Goal: Task Accomplishment & Management: Manage account settings

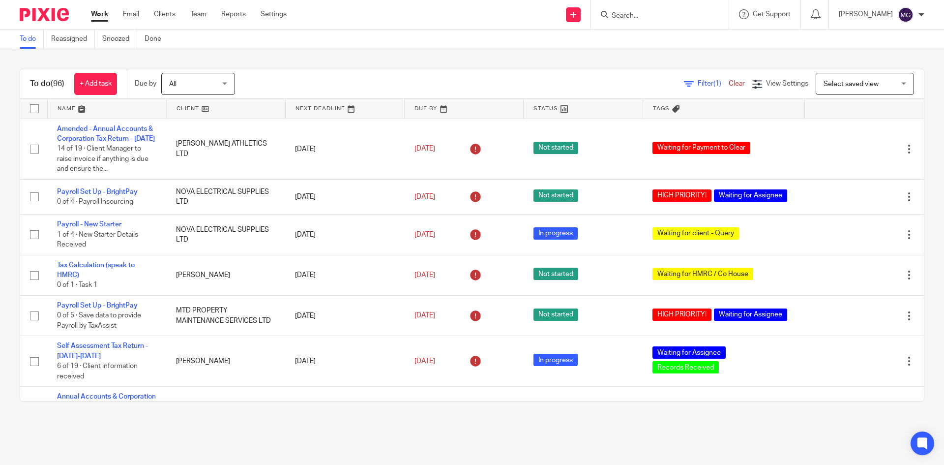
click at [316, 52] on div "To do (96) + Add task Due by All All Today Tomorrow This week Next week This mo…" at bounding box center [472, 235] width 944 height 372
click at [205, 15] on link "Team" at bounding box center [198, 14] width 16 height 10
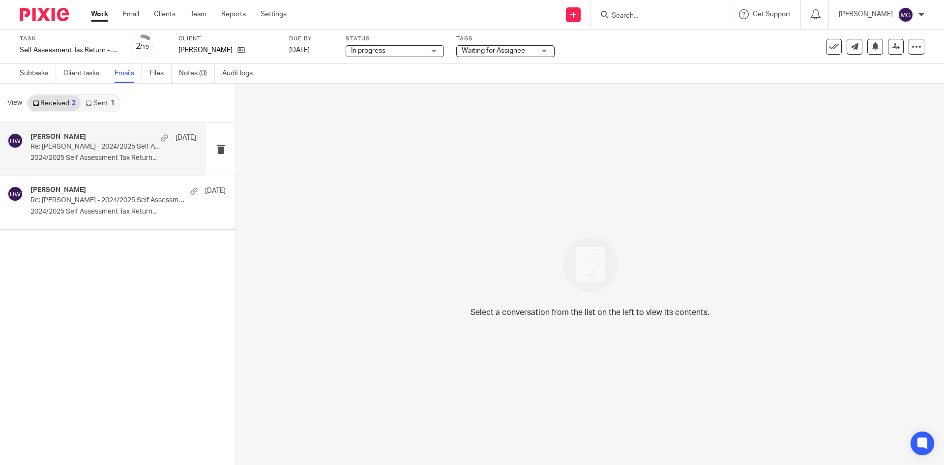
click at [68, 157] on p "2024/2025 Self Assessment Tax Return..." at bounding box center [113, 158] width 166 height 8
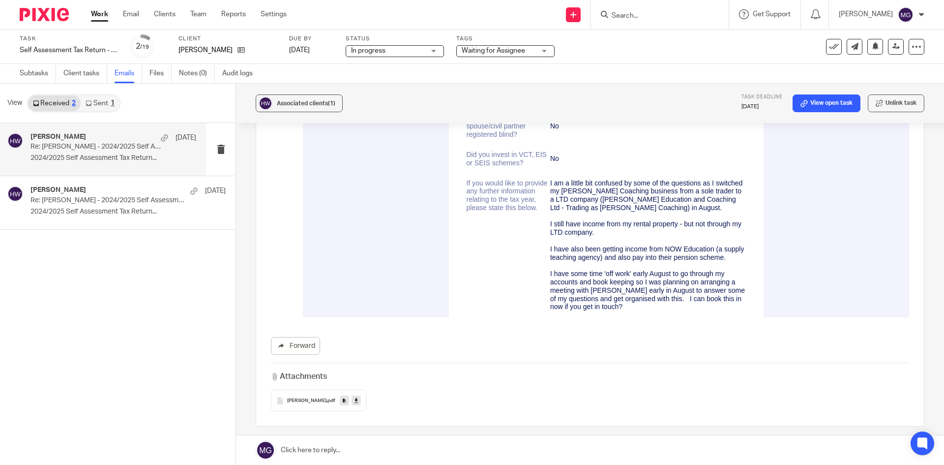
scroll to position [3511, 0]
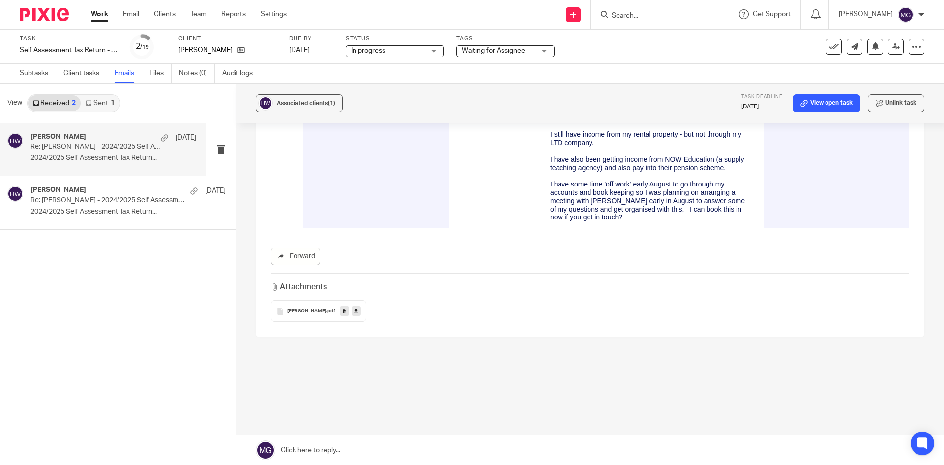
click at [354, 311] on icon at bounding box center [355, 310] width 3 height 7
drag, startPoint x: 618, startPoint y: 56, endPoint x: 729, endPoint y: 95, distance: 116.8
click at [618, 56] on div "Task Self Assessment Tax Return - 2024-2025 Save Self Assessment Tax Return - 2…" at bounding box center [397, 47] width 754 height 24
click at [202, 70] on link "Notes (0)" at bounding box center [197, 73] width 36 height 19
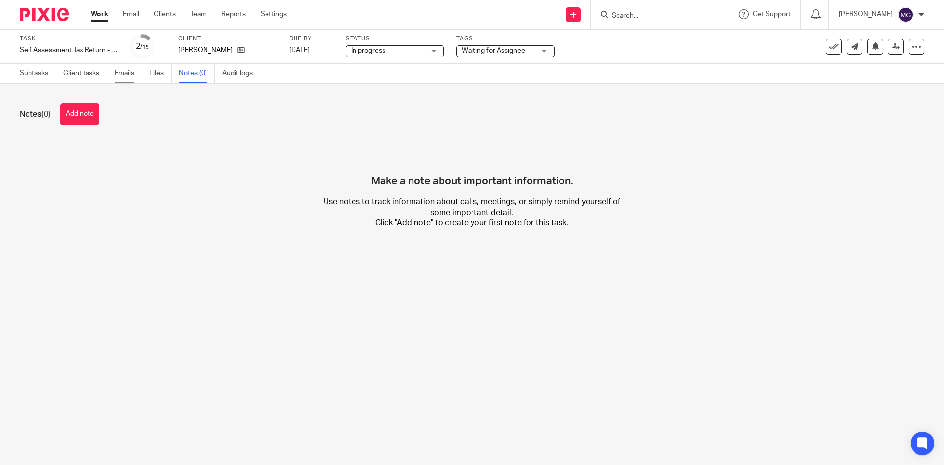
click at [130, 73] on link "Emails" at bounding box center [129, 73] width 28 height 19
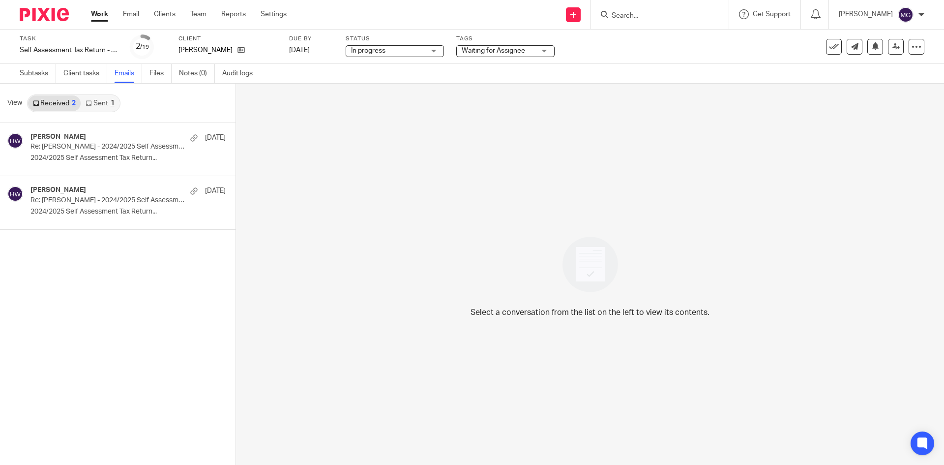
click at [117, 110] on link "Sent 1" at bounding box center [100, 103] width 38 height 16
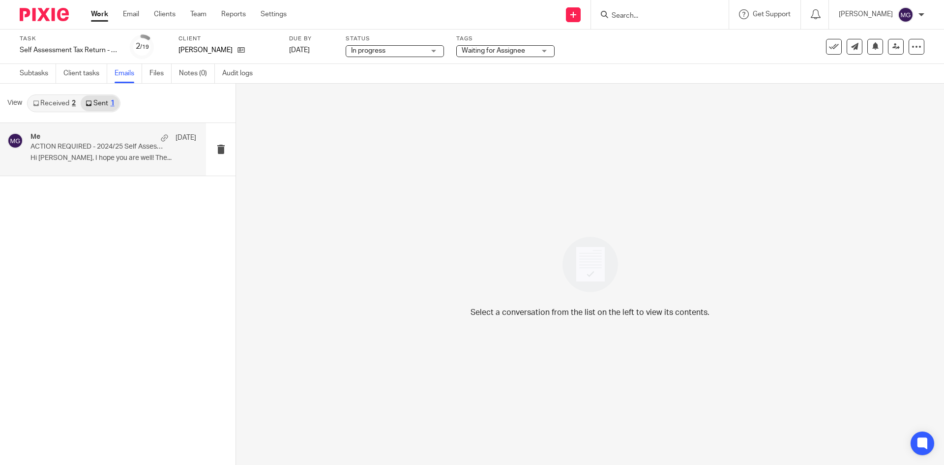
click at [141, 147] on p "ACTION REQUIRED - 2024/25 Self Assessment Tax Return Can Now Be Prepared" at bounding box center [96, 147] width 133 height 8
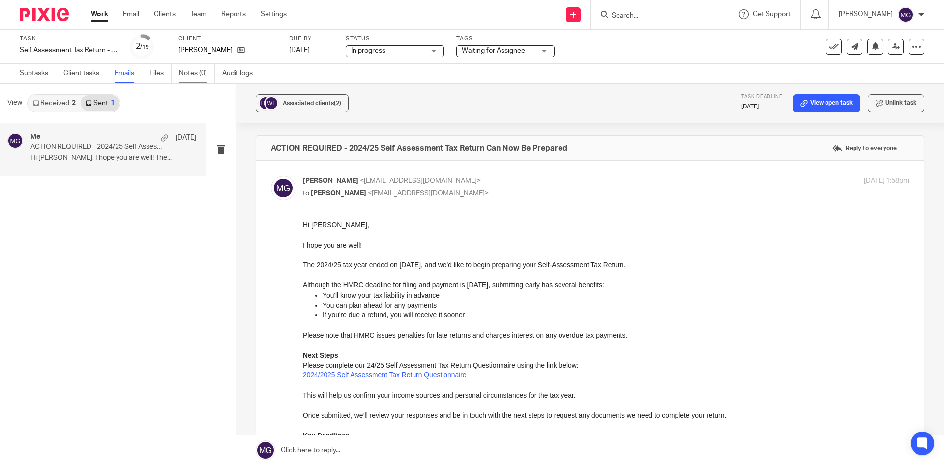
click at [191, 72] on link "Notes (0)" at bounding box center [197, 73] width 36 height 19
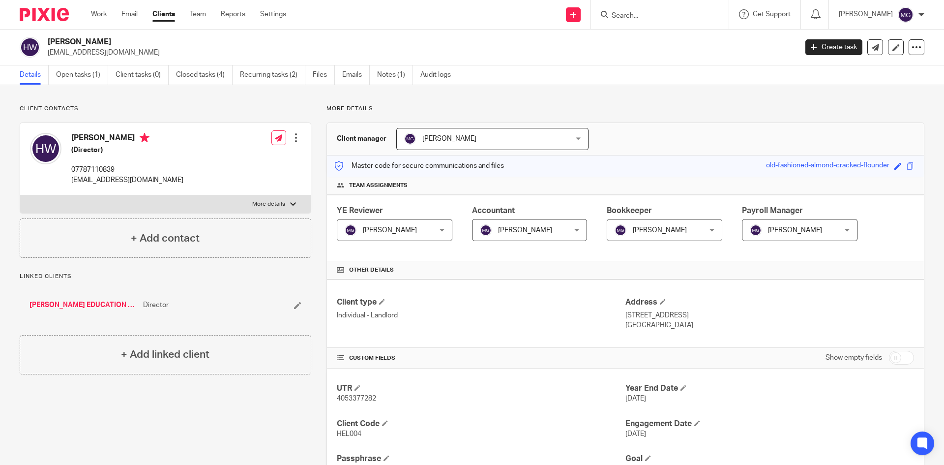
click at [342, 76] on ul "Details Open tasks (1) Client tasks (0) Closed tasks (4) Recurring tasks (2) Fi…" at bounding box center [243, 74] width 446 height 19
click at [358, 74] on link "Emails" at bounding box center [356, 74] width 28 height 19
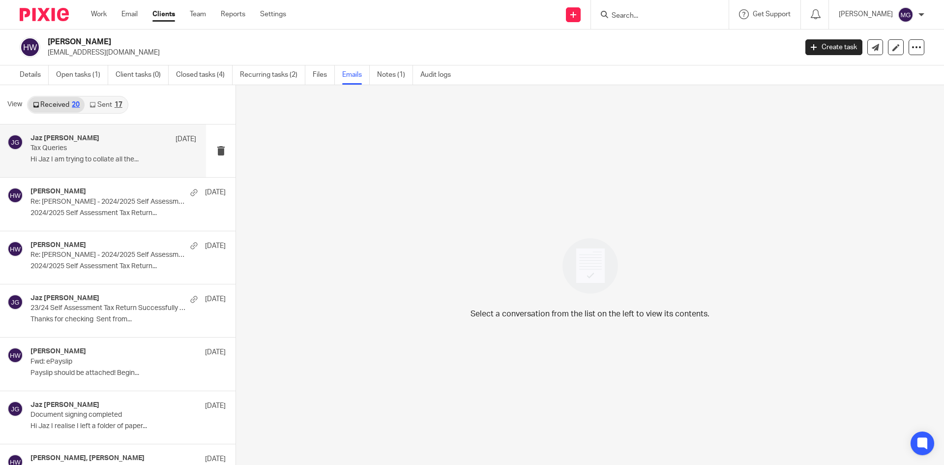
click at [63, 168] on div "Jaz [PERSON_NAME] [DATE] Tax Queries Hi Jaz I am trying to collate all the..." at bounding box center [103, 150] width 206 height 53
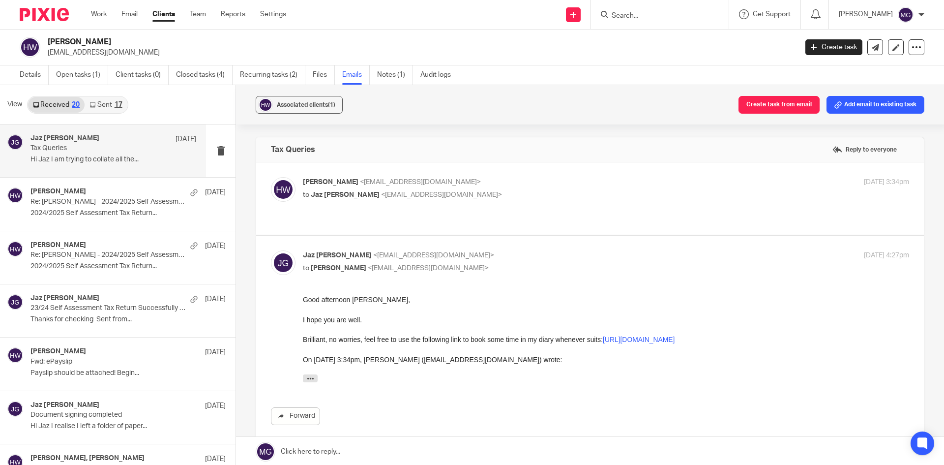
click at [508, 213] on div "[PERSON_NAME] <[EMAIL_ADDRESS][DOMAIN_NAME]> to [PERSON_NAME] <[EMAIL_ADDRESS][…" at bounding box center [590, 198] width 638 height 43
click at [510, 193] on p "to [PERSON_NAME] <[EMAIL_ADDRESS][DOMAIN_NAME]>" at bounding box center [505, 195] width 404 height 10
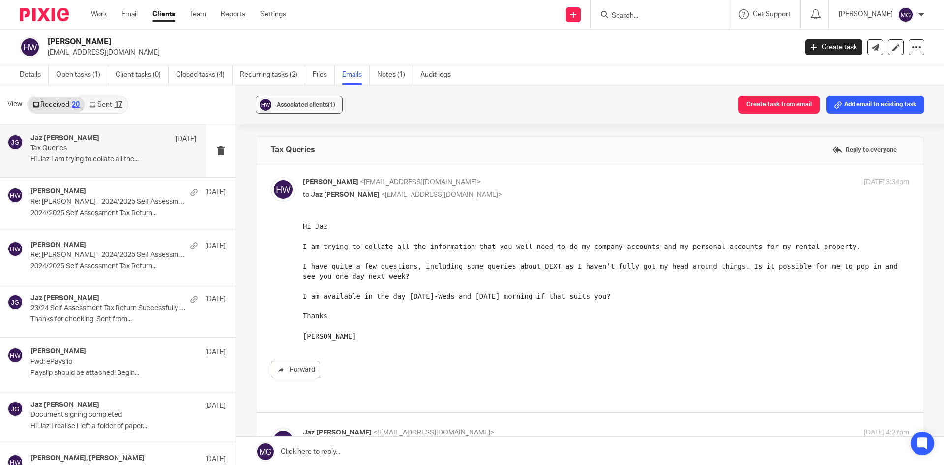
click at [502, 189] on div "[PERSON_NAME] <[EMAIL_ADDRESS][DOMAIN_NAME]> to [PERSON_NAME] <[EMAIL_ADDRESS][…" at bounding box center [505, 188] width 404 height 23
checkbox input "false"
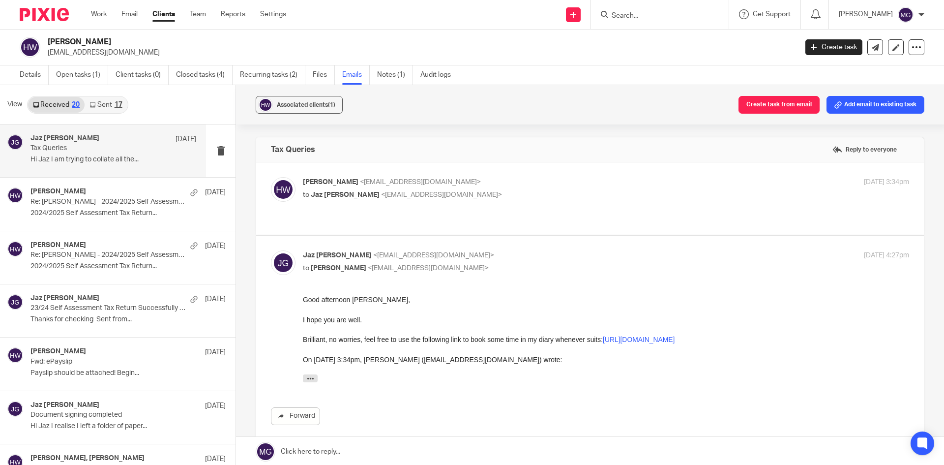
click at [118, 111] on link "Sent 17" at bounding box center [106, 105] width 42 height 16
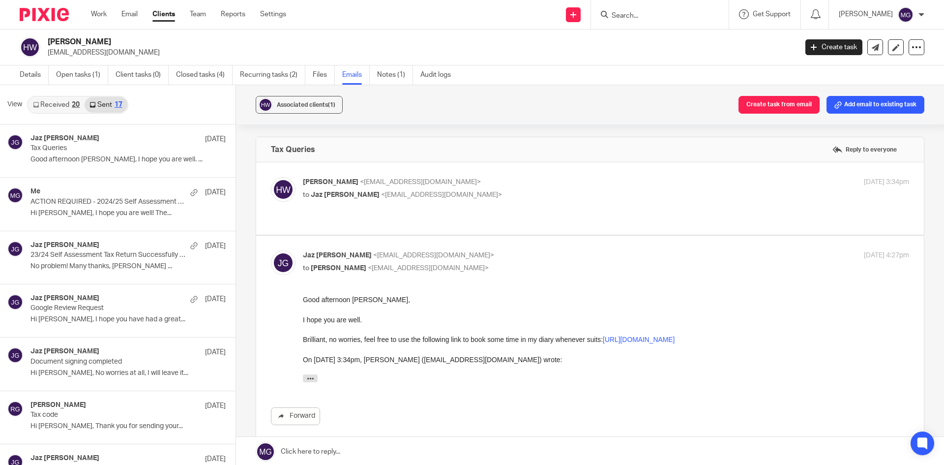
scroll to position [1, 0]
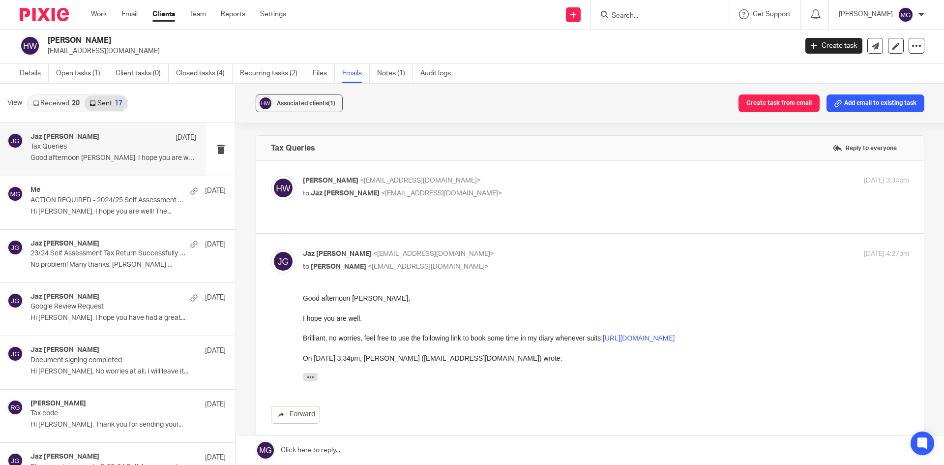
click at [116, 139] on div "Jaz Grewal 7 Aug" at bounding box center [113, 138] width 166 height 10
click at [95, 202] on p "ACTION REQUIRED - 2024/25 Self Assessment Tax Return Can Now Be Prepared" at bounding box center [96, 200] width 133 height 8
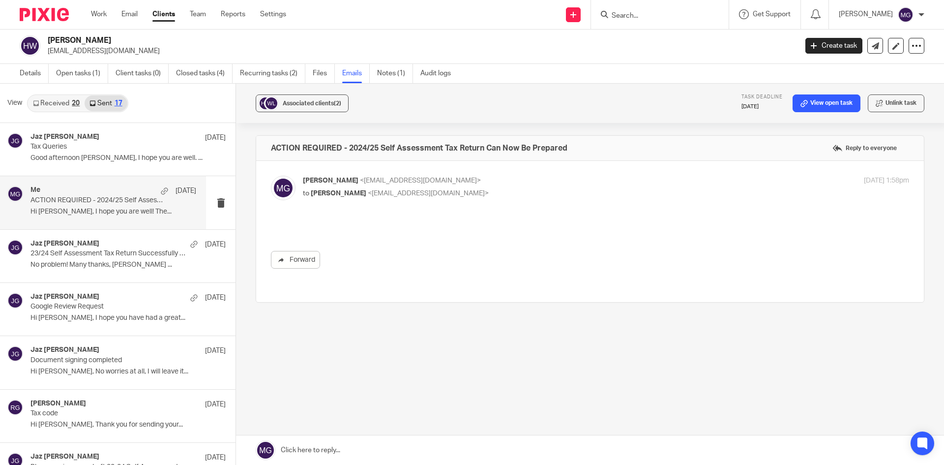
scroll to position [0, 0]
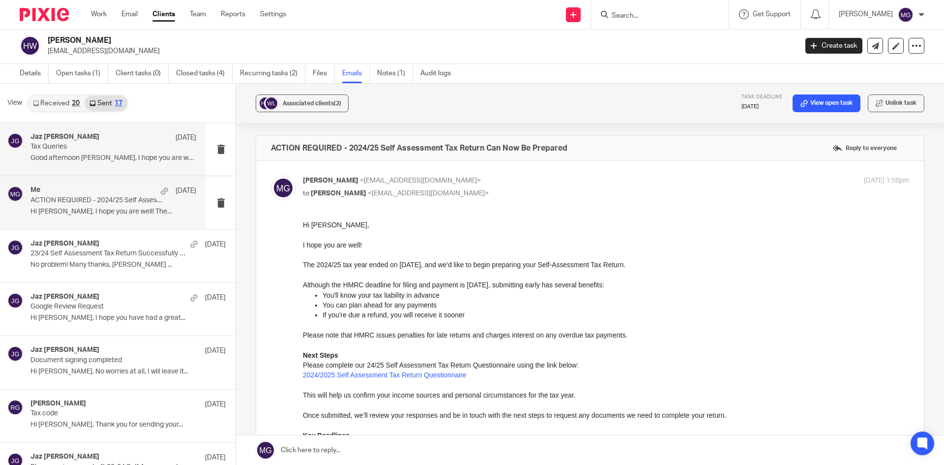
click at [152, 176] on div "Me 10 Jun ACTION REQUIRED - 2024/25 Self Assessment Tax Return Can Now Be Prepa…" at bounding box center [103, 202] width 206 height 53
click at [141, 166] on div "Jaz Grewal 7 Aug Tax Queries Good afternoon Helen, I hope you are well. ..." at bounding box center [103, 149] width 206 height 53
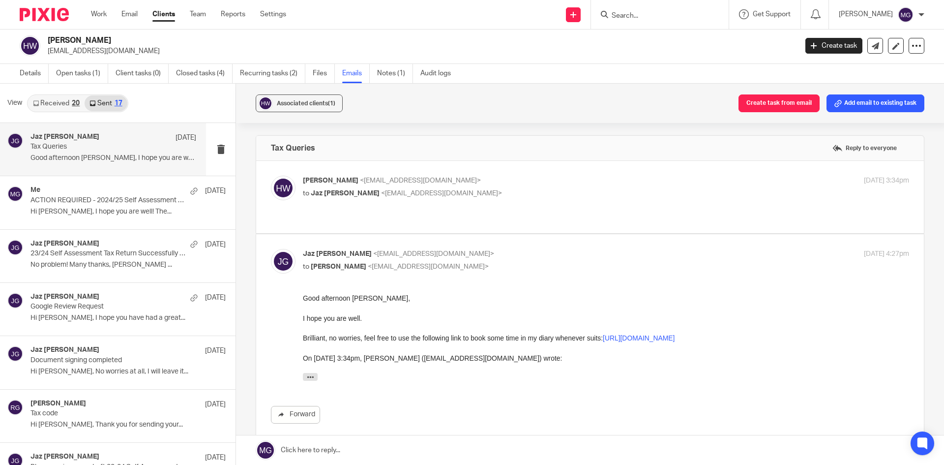
click at [435, 202] on div "Helen Webb <helenfwebb@hotmail.com> to Jaz Grewal <jazgrewal@taxassist.co.uk> 7…" at bounding box center [590, 196] width 638 height 43
click at [441, 187] on div "Helen Webb <helenfwebb@hotmail.com> to Jaz Grewal <jazgrewal@taxassist.co.uk>" at bounding box center [505, 186] width 404 height 23
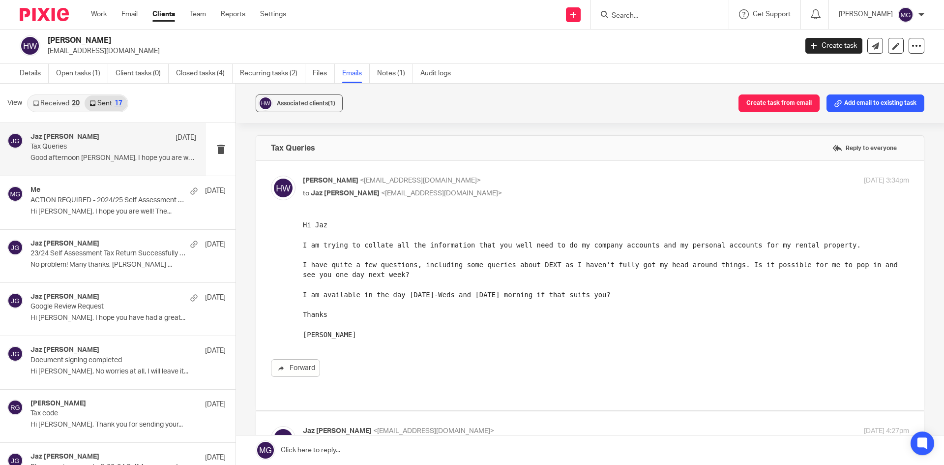
click at [441, 187] on div "Helen Webb <helenfwebb@hotmail.com> to Jaz Grewal <jazgrewal@taxassist.co.uk>" at bounding box center [505, 186] width 404 height 23
checkbox input "false"
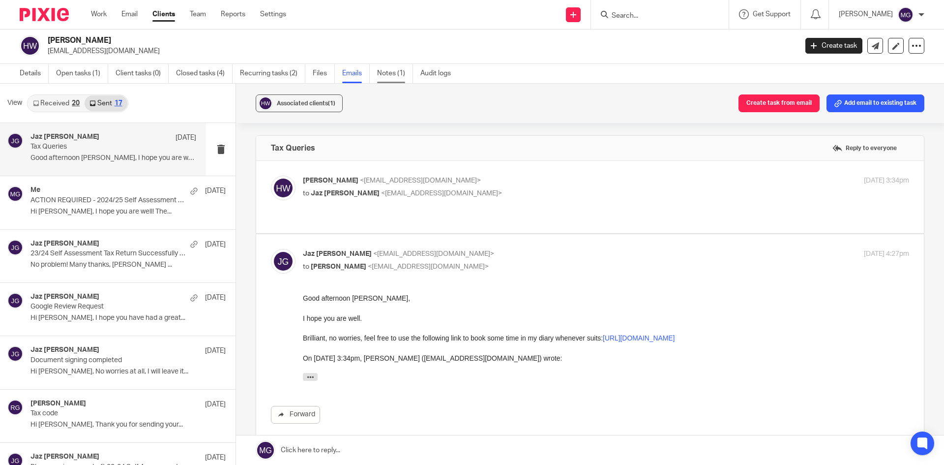
click at [400, 73] on link "Notes (1)" at bounding box center [395, 73] width 36 height 19
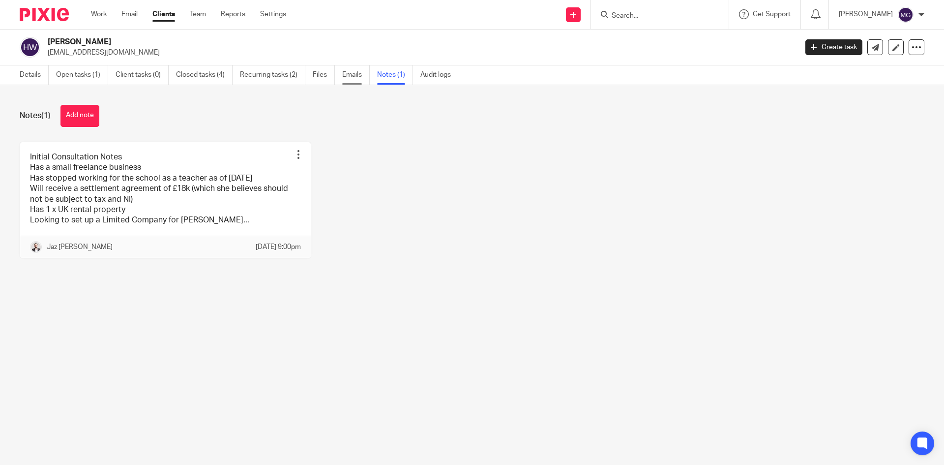
click at [349, 78] on link "Emails" at bounding box center [356, 74] width 28 height 19
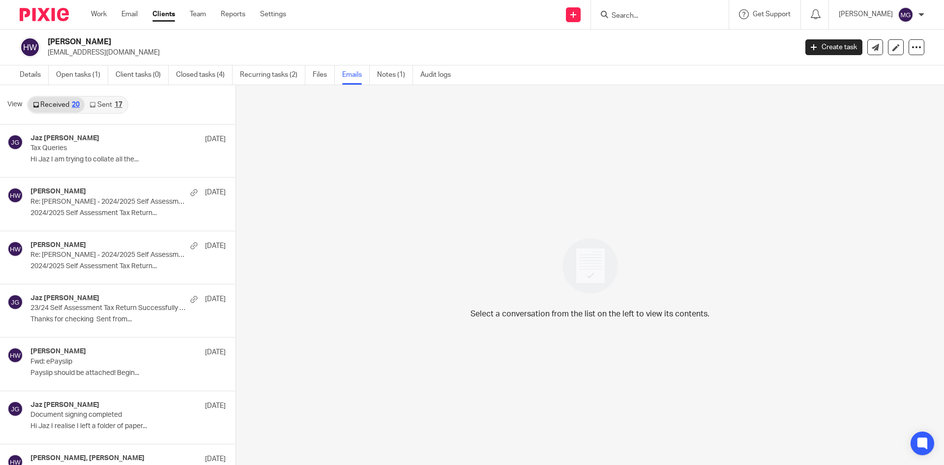
click at [697, 15] on input "Search" at bounding box center [655, 16] width 88 height 9
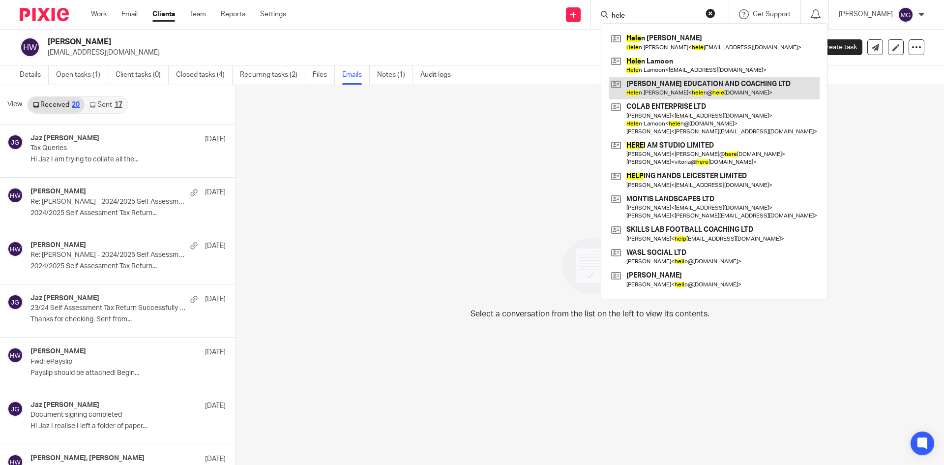
type input "hele"
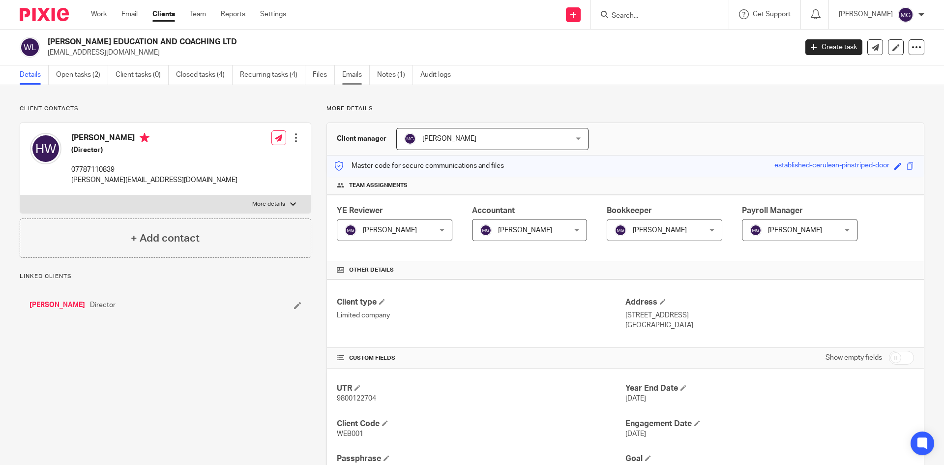
drag, startPoint x: 0, startPoint y: 0, endPoint x: 356, endPoint y: 79, distance: 364.5
click at [356, 79] on link "Emails" at bounding box center [356, 74] width 28 height 19
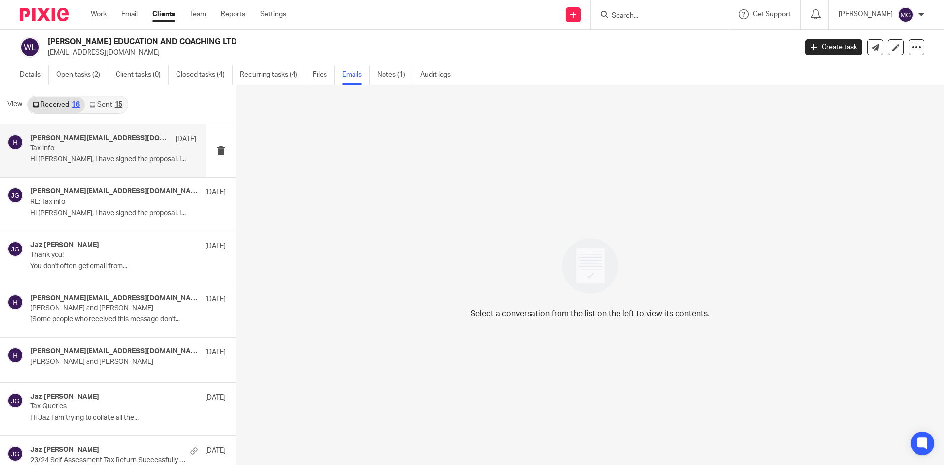
click at [127, 153] on div "helen@helenwebbcoaching.co.uk, Me, Jaz Grewal 17 Sep Tax info Hi Mason, I have …" at bounding box center [113, 150] width 166 height 33
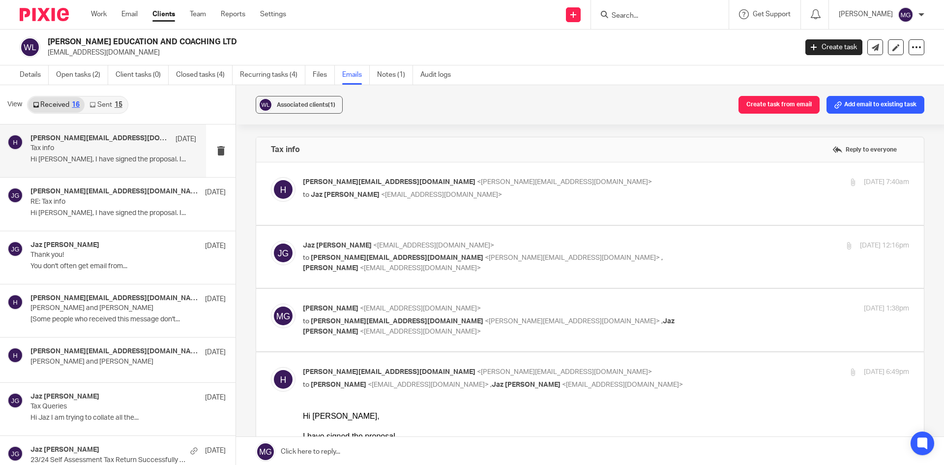
click at [415, 186] on p "helen@helenwebbcoaching.co.uk <helen@helenwebbcoaching.co.uk>" at bounding box center [505, 182] width 404 height 10
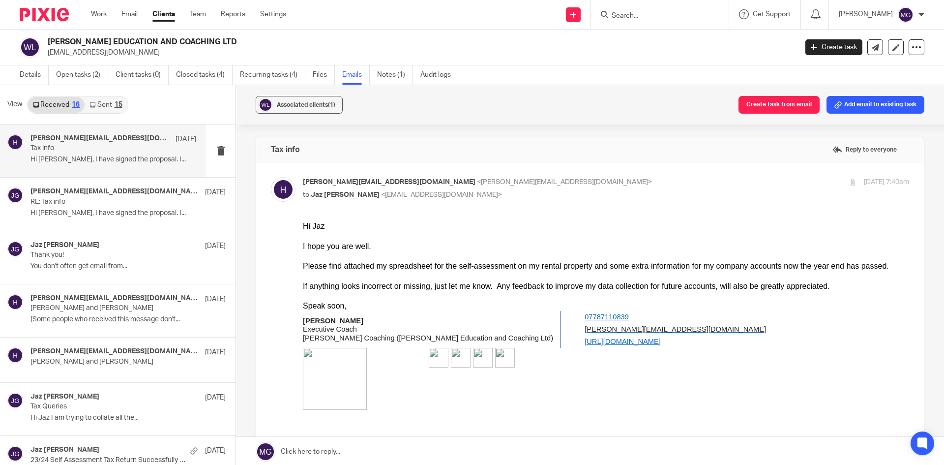
click at [416, 186] on p "helen@helenwebbcoaching.co.uk <helen@helenwebbcoaching.co.uk>" at bounding box center [505, 182] width 404 height 10
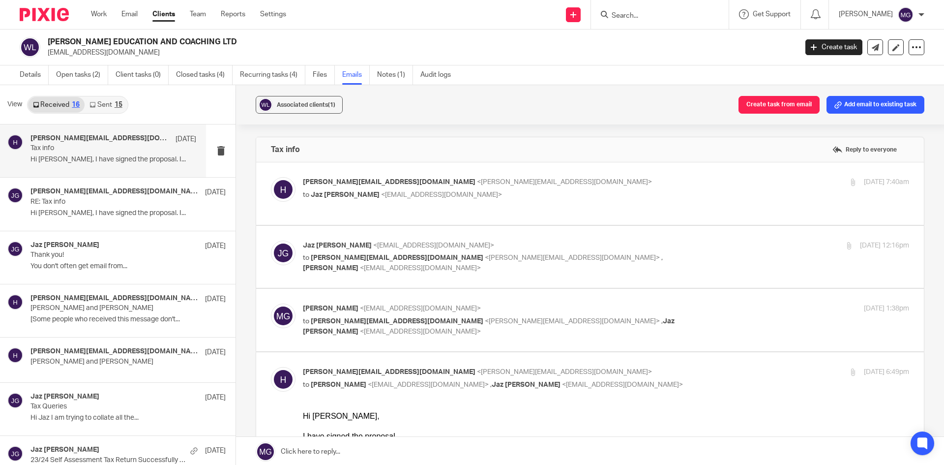
click at [434, 193] on span "<jazgrewal@taxassist.co.uk>" at bounding box center [441, 194] width 121 height 7
checkbox input "true"
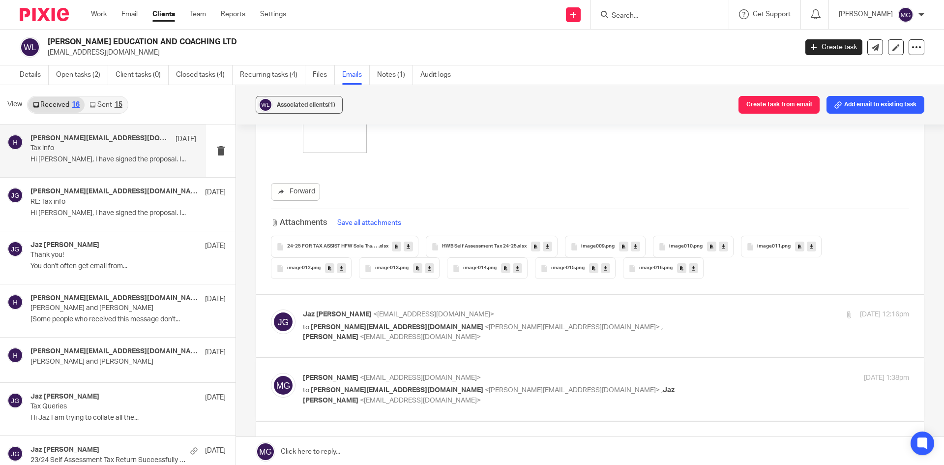
scroll to position [344, 0]
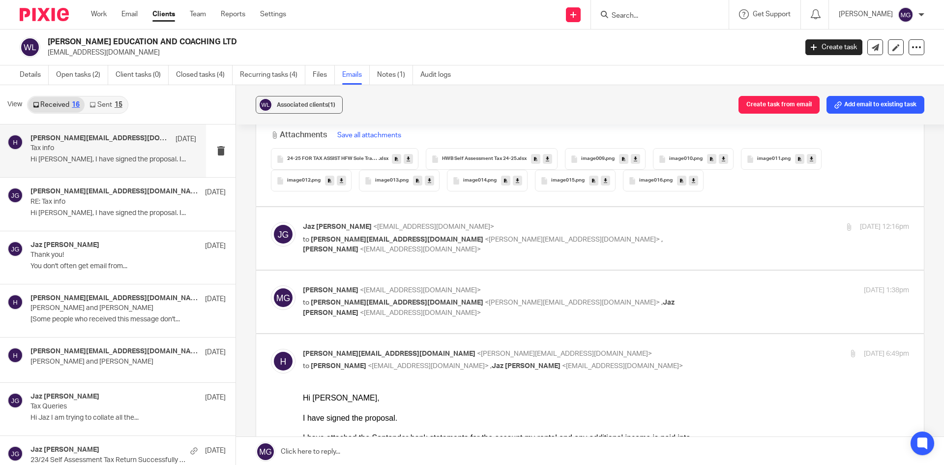
click at [419, 227] on span "<jazgrewal@taxassist.co.uk>" at bounding box center [433, 226] width 121 height 7
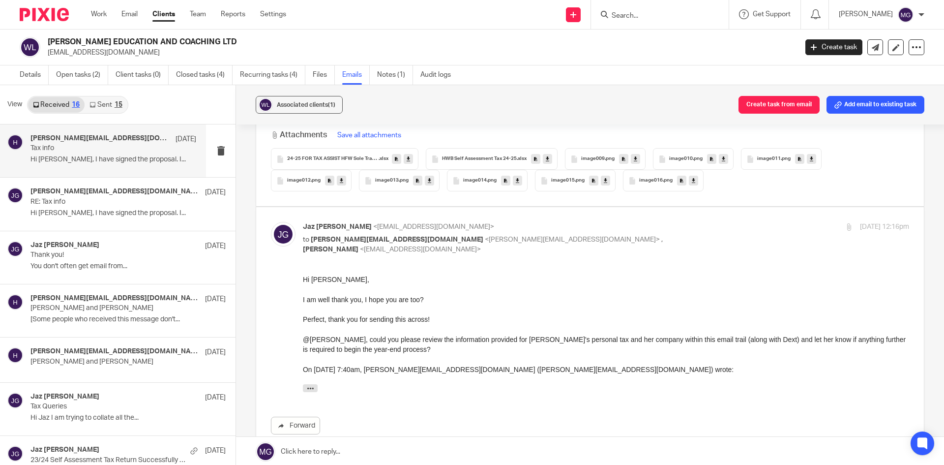
scroll to position [0, 0]
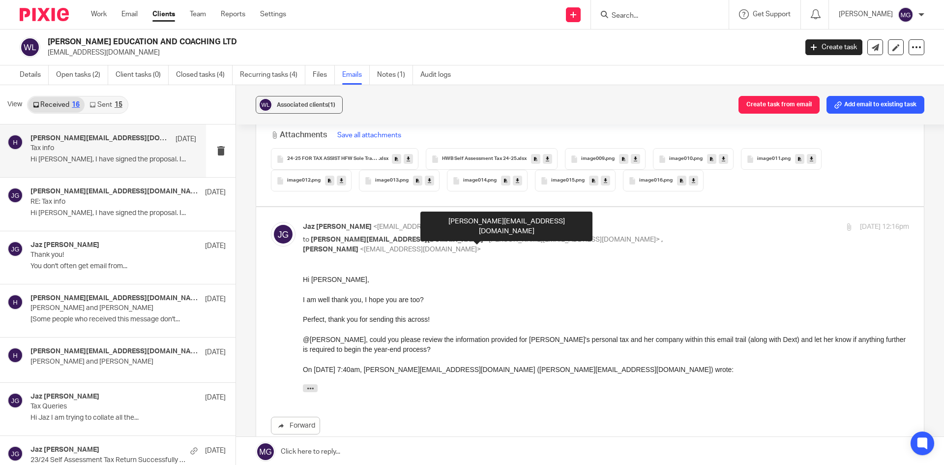
click at [485, 238] on span "<helen@helenwebbcoaching.co.uk>" at bounding box center [572, 239] width 175 height 7
checkbox input "false"
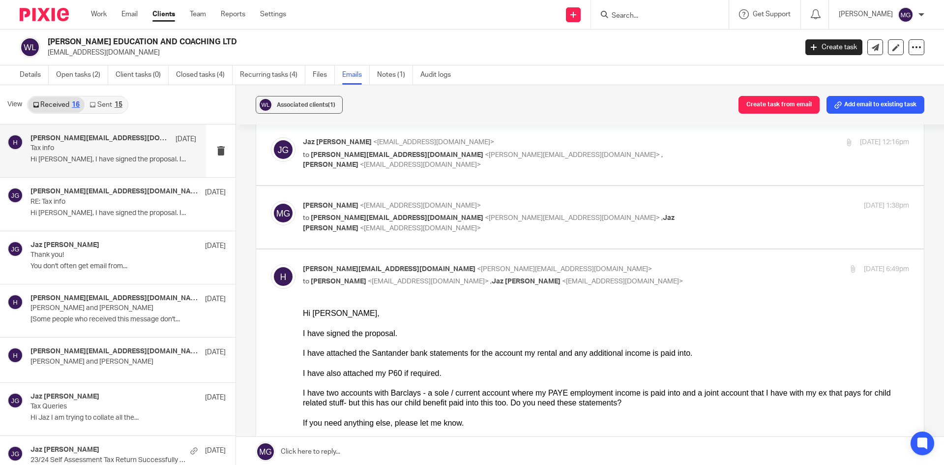
scroll to position [442, 0]
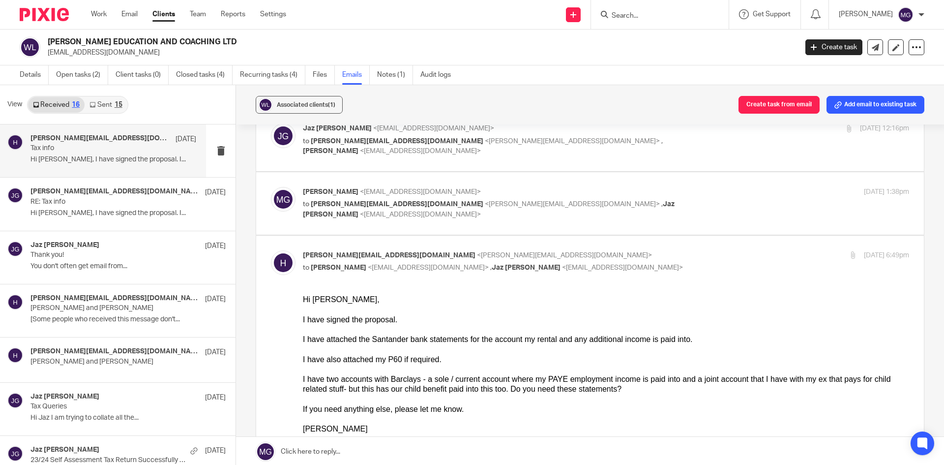
click at [485, 205] on span "<helen@helenwebbcoaching.co.uk>" at bounding box center [572, 204] width 175 height 7
checkbox input "true"
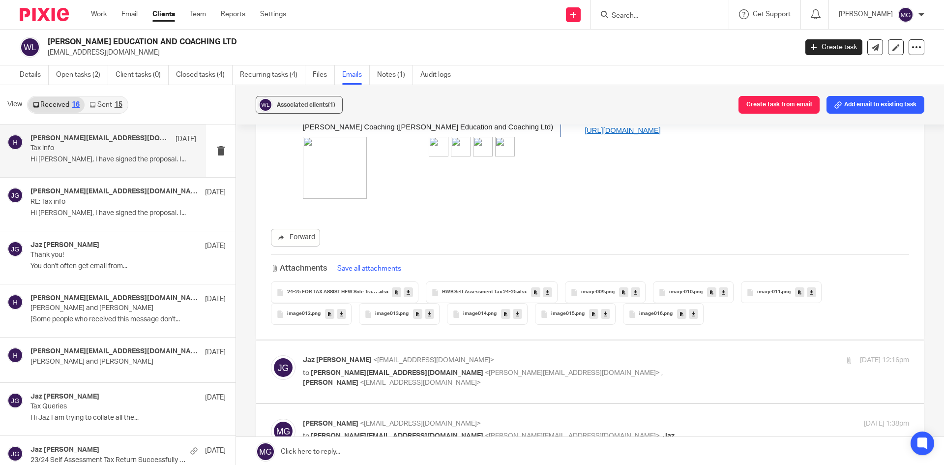
scroll to position [492, 0]
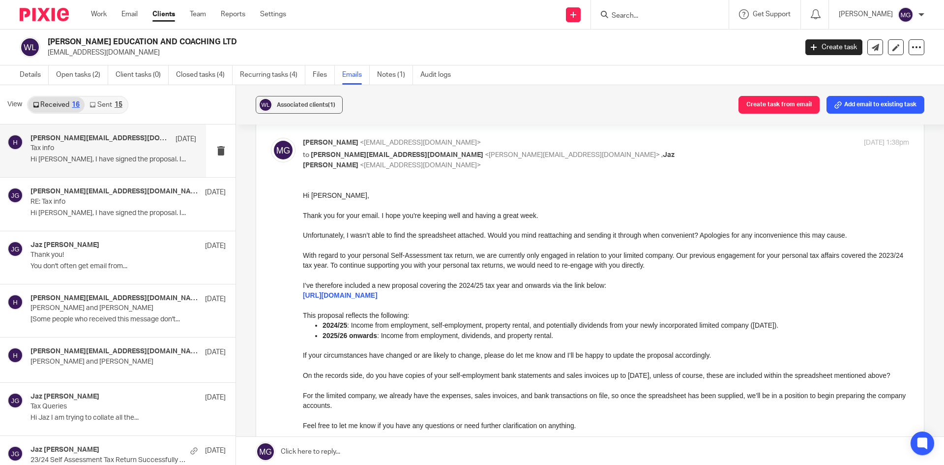
drag, startPoint x: 322, startPoint y: 323, endPoint x: 833, endPoint y: 328, distance: 510.8
click at [833, 328] on p "2024/25 : Income from employment, self-employment, property rental, and potenti…" at bounding box center [615, 325] width 586 height 10
copy p "2024/25 : Income from employment, self-employment, property rental, and potenti…"
click at [388, 58] on div "WEBB EDUCATION AND COACHING LTD helenfwebb@hotmail.com Create task Update from …" at bounding box center [472, 47] width 944 height 36
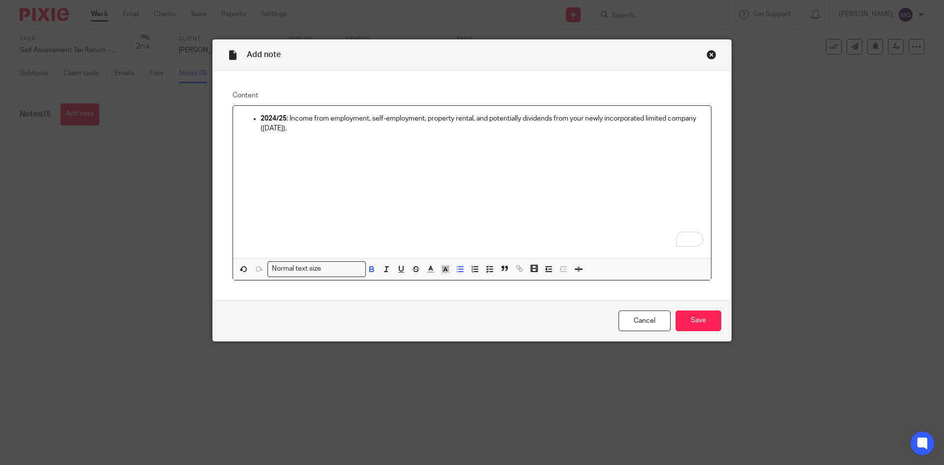
click at [287, 113] on div "2024/25 : Income from employment, self-employment, property rental, and potenti…" at bounding box center [472, 182] width 478 height 152
click at [284, 118] on p "2024/25 : Income from employment, self-employment, property rental, and potenti…" at bounding box center [482, 124] width 442 height 20
click at [358, 141] on p "To enrich screen reader interactions, please activate Accessibility in Grammarl…" at bounding box center [472, 138] width 462 height 10
click at [256, 117] on ul "2024/25 : Income from employment, self-employment, property rental, and potenti…" at bounding box center [472, 124] width 462 height 20
click at [268, 114] on p "2024/25 : Income from employment, self-employment, property rental, and potenti…" at bounding box center [472, 124] width 462 height 20
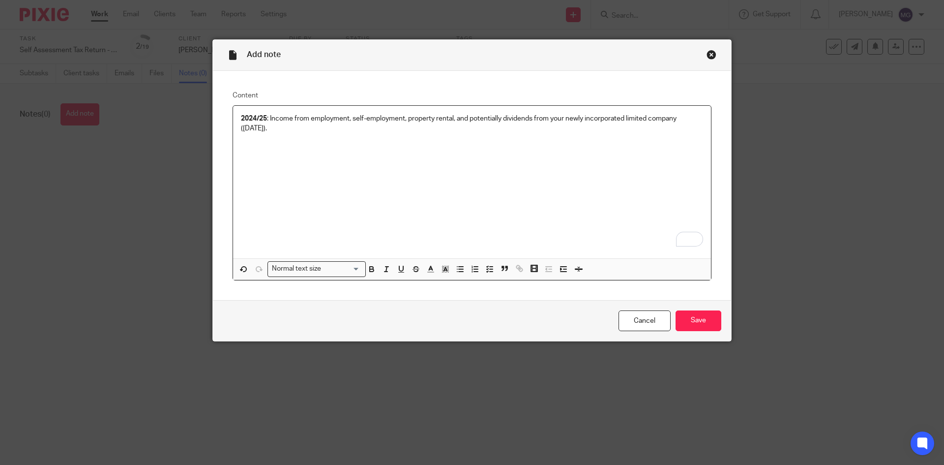
click at [267, 115] on p "2024/25 : Income from employment, self-employment, property rental, and potenti…" at bounding box center [472, 124] width 462 height 20
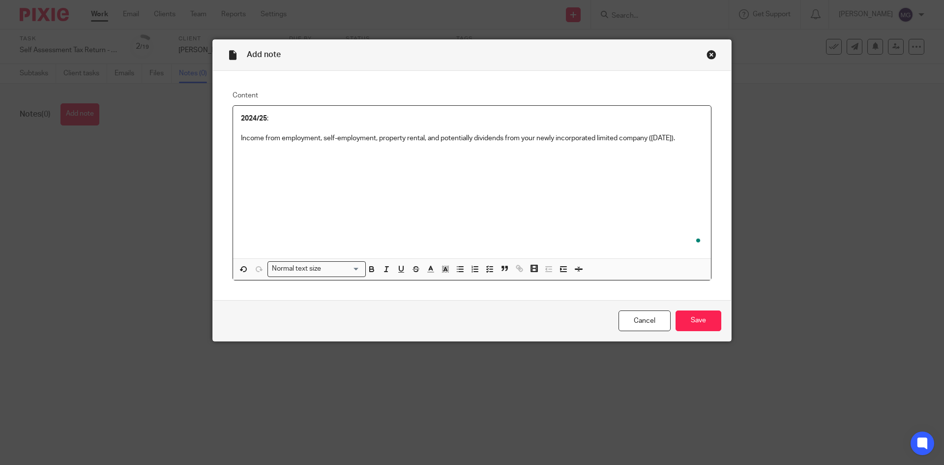
drag, startPoint x: 451, startPoint y: 268, endPoint x: 428, endPoint y: 237, distance: 39.3
click at [454, 268] on button "button" at bounding box center [460, 269] width 12 height 12
click at [339, 138] on p "Income from employment, self-employment, property rental, and potentially divid…" at bounding box center [482, 138] width 442 height 10
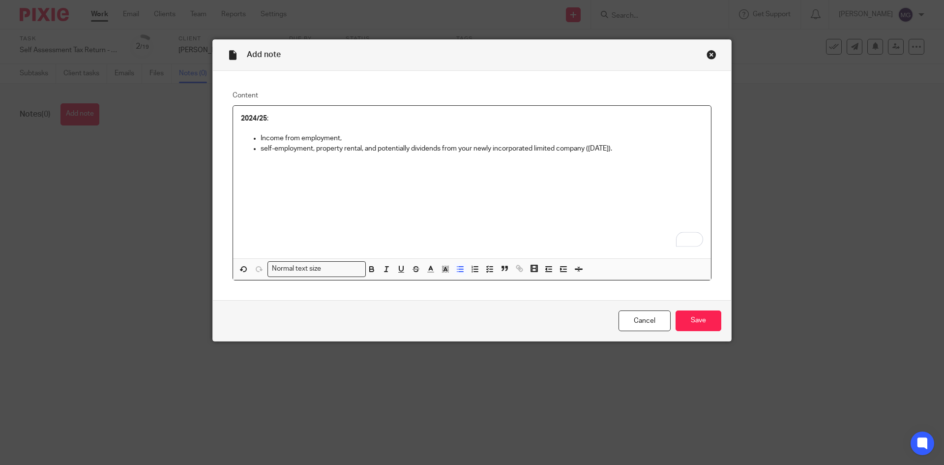
click at [313, 147] on p "self-employment, property rental, and potentially dividends from your newly inc…" at bounding box center [482, 149] width 442 height 10
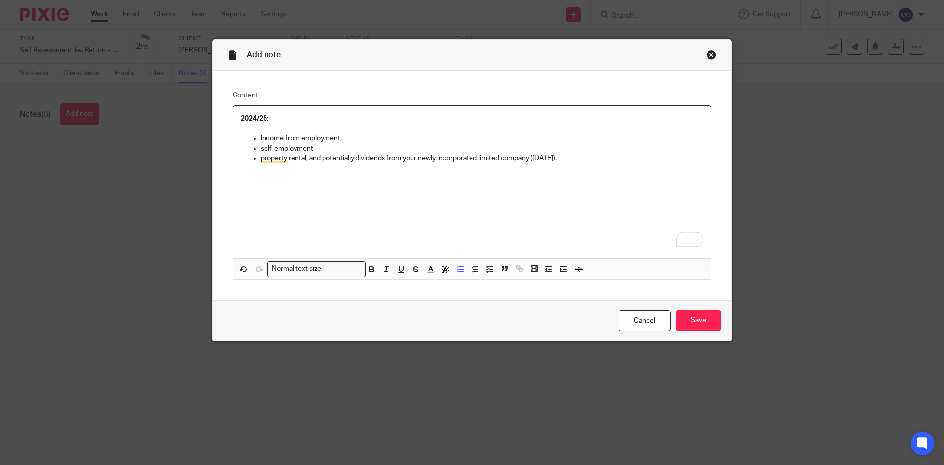
click at [309, 158] on p "property rental, and potentially dividends from your newly incorporated limited…" at bounding box center [482, 158] width 442 height 10
click at [307, 159] on p "property rental," at bounding box center [482, 158] width 442 height 10
drag, startPoint x: 490, startPoint y: 173, endPoint x: 496, endPoint y: 176, distance: 6.6
click at [491, 174] on div "2024/25 : Income from employment, self-employment, property rental potentially …" at bounding box center [472, 182] width 478 height 152
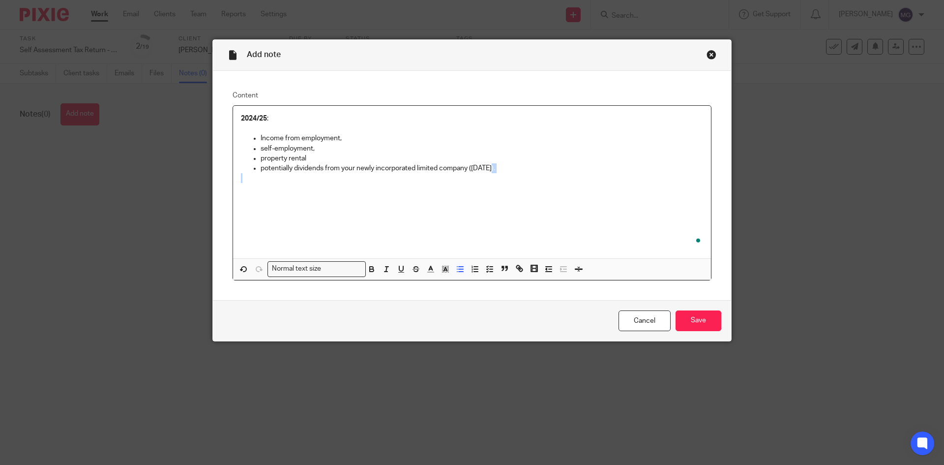
click at [550, 176] on p "To enrich screen reader interactions, please activate Accessibility in Grammarl…" at bounding box center [472, 178] width 462 height 10
click at [352, 183] on div "2024/25 : Income from employment, self-employment, property rental potentially …" at bounding box center [472, 182] width 478 height 152
drag, startPoint x: 539, startPoint y: 161, endPoint x: 552, endPoint y: 170, distance: 16.0
click at [552, 170] on ul "Income from employment, self-employment, property rental potentially dividends …" at bounding box center [472, 153] width 462 height 40
click at [708, 54] on div "Close this dialog window" at bounding box center [711, 55] width 10 height 10
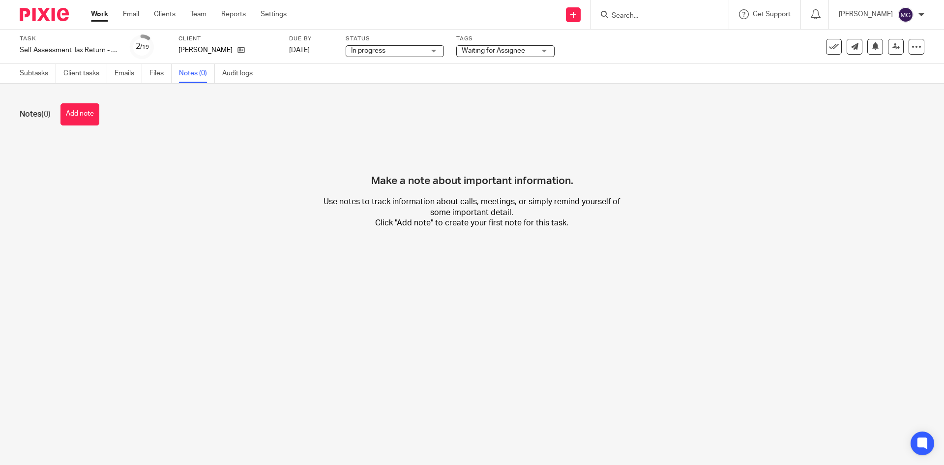
click at [493, 47] on span "Waiting for Assignee" at bounding box center [493, 50] width 63 height 7
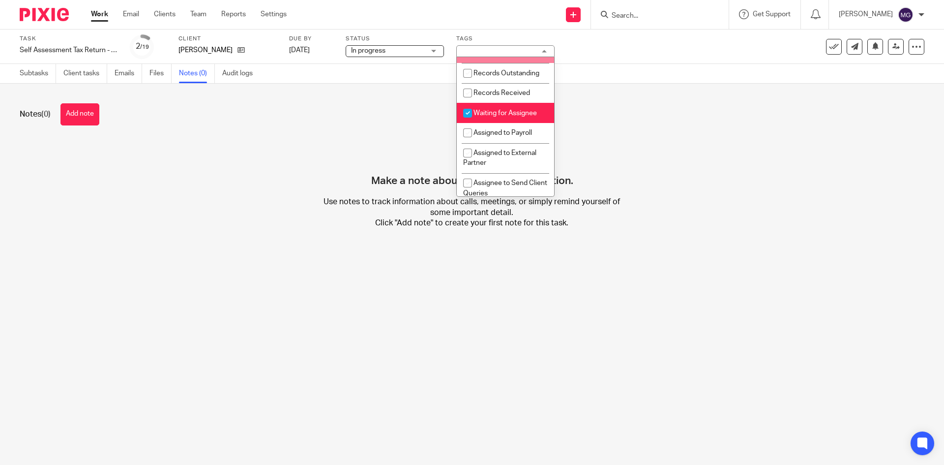
scroll to position [98, 0]
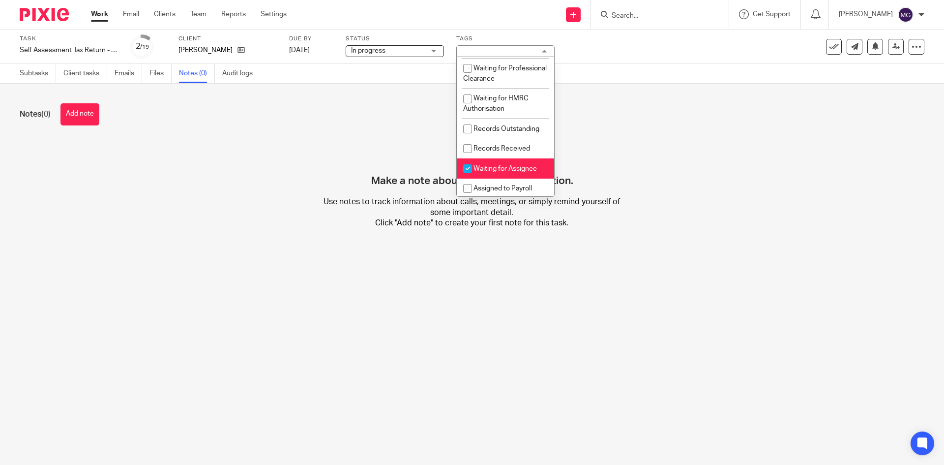
click at [495, 172] on span "Waiting for Assignee" at bounding box center [504, 168] width 63 height 7
checkbox input "false"
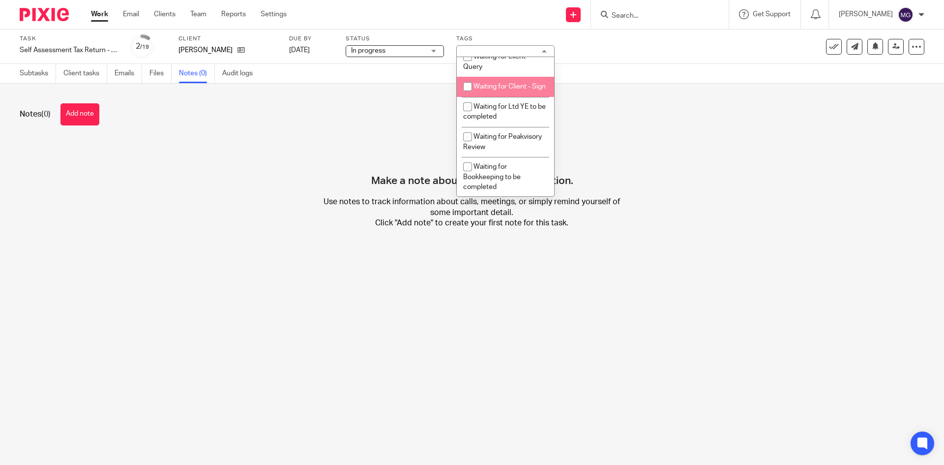
scroll to position [590, 0]
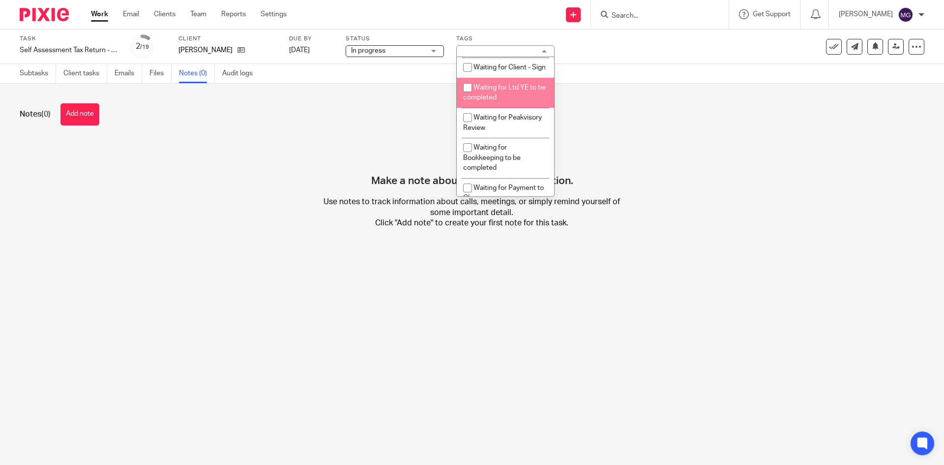
click at [502, 101] on span "Waiting for Ltd YE to be completed" at bounding box center [504, 92] width 83 height 17
checkbox input "true"
click at [600, 111] on div "Notes (0) Add note" at bounding box center [472, 114] width 905 height 22
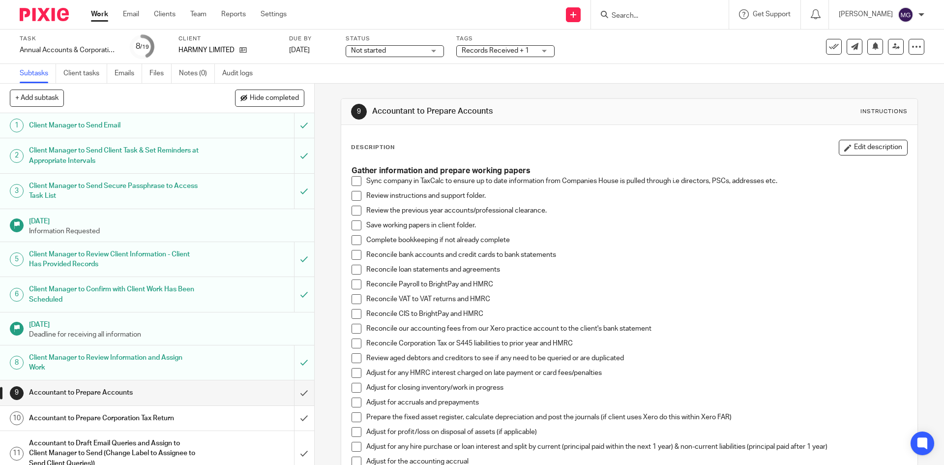
click at [703, 99] on div "9 Accountant to Prepare Accounts Instructions" at bounding box center [629, 112] width 576 height 26
click at [549, 88] on div "9 Accountant to Prepare Accounts Instructions Description Edit description Gath…" at bounding box center [629, 457] width 577 height 747
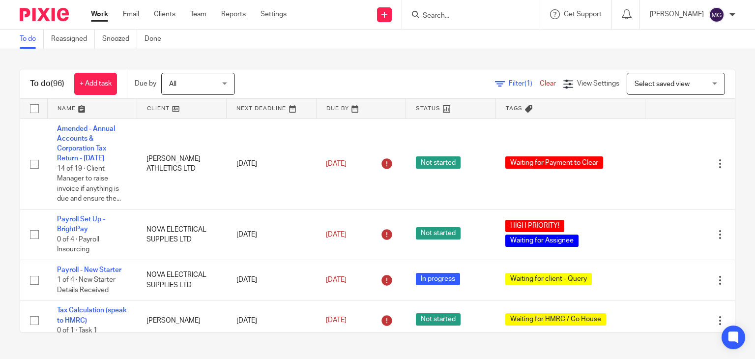
click at [389, 48] on div "To do Reassigned Snoozed Done" at bounding box center [377, 39] width 755 height 20
click at [401, 59] on div "To do (96) + Add task Due by All All Today Tomorrow This week Next week This mo…" at bounding box center [377, 200] width 755 height 303
